Goal: Task Accomplishment & Management: Manage account settings

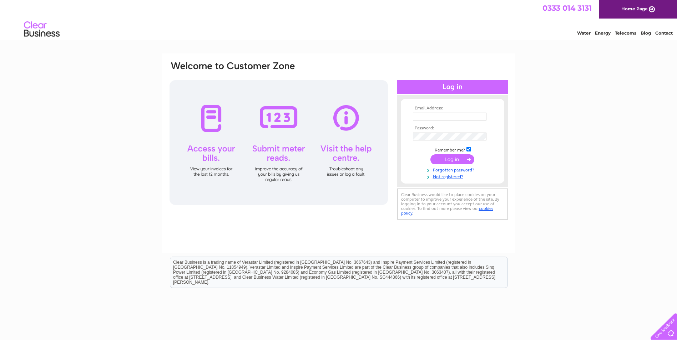
type input "elaine.deveney@nhs.net"
click at [444, 159] on input "submit" at bounding box center [452, 159] width 44 height 10
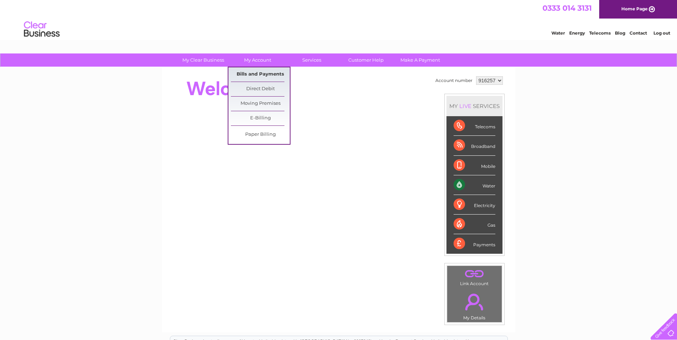
click at [263, 74] on link "Bills and Payments" at bounding box center [260, 74] width 59 height 14
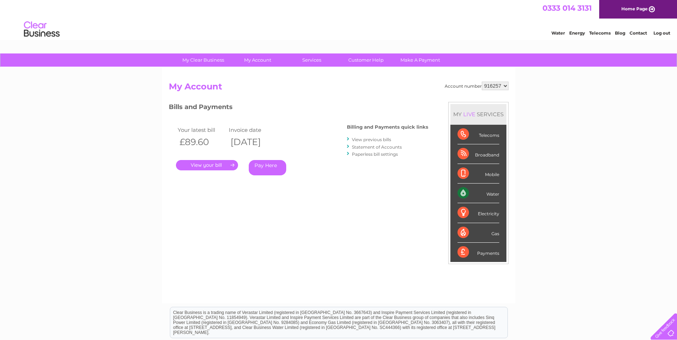
click at [218, 164] on link "." at bounding box center [207, 165] width 62 height 10
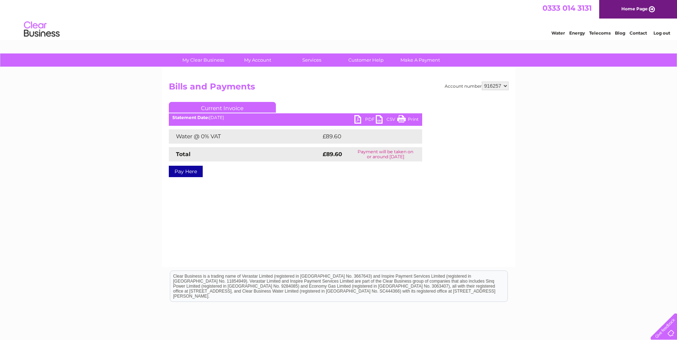
click at [368, 115] on ul "Current Invoice" at bounding box center [295, 108] width 253 height 13
click at [368, 116] on link "PDF" at bounding box center [364, 120] width 21 height 10
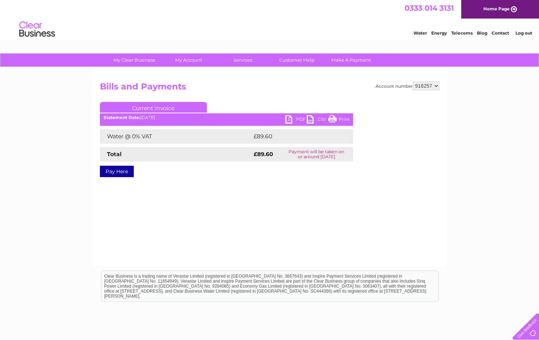
drag, startPoint x: 346, startPoint y: 117, endPoint x: 51, endPoint y: 34, distance: 306.7
click at [346, 117] on link "Print" at bounding box center [338, 120] width 21 height 10
click at [524, 31] on link "Log out" at bounding box center [523, 32] width 17 height 5
